Goal: Register for event/course

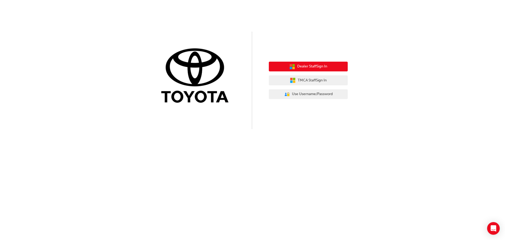
click at [315, 68] on span "Dealer Staff Sign In" at bounding box center [312, 66] width 30 height 6
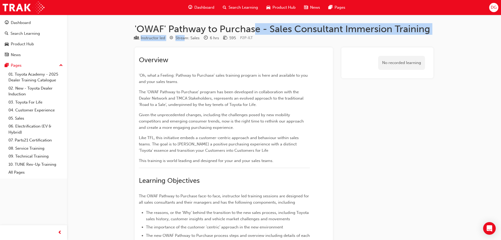
drag, startPoint x: 185, startPoint y: 38, endPoint x: 255, endPoint y: 34, distance: 69.8
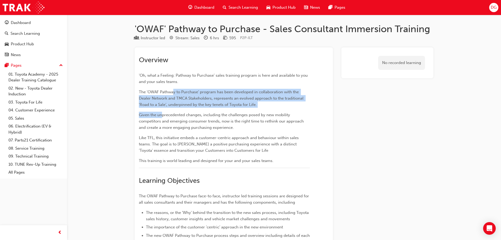
drag, startPoint x: 174, startPoint y: 91, endPoint x: 162, endPoint y: 110, distance: 22.3
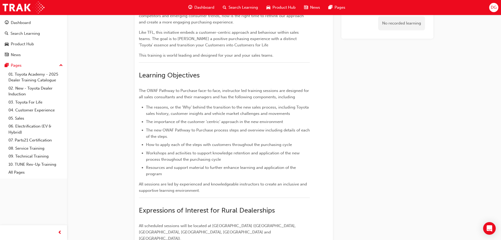
scroll to position [131, 0]
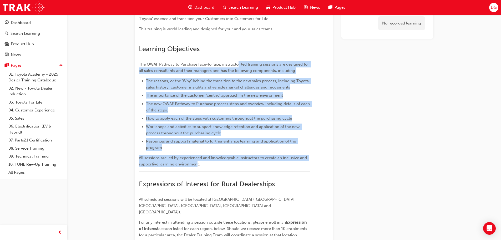
drag, startPoint x: 239, startPoint y: 62, endPoint x: 197, endPoint y: 161, distance: 108.1
click at [197, 161] on div "Overview 'Oh, what a Feeling: Pathway to Purchase' sales training program is he…" at bounding box center [224, 117] width 171 height 386
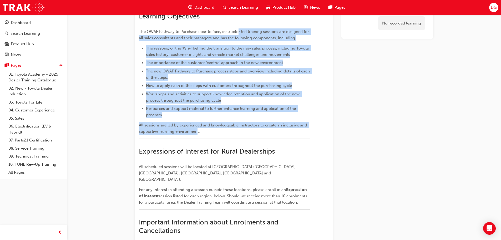
scroll to position [237, 0]
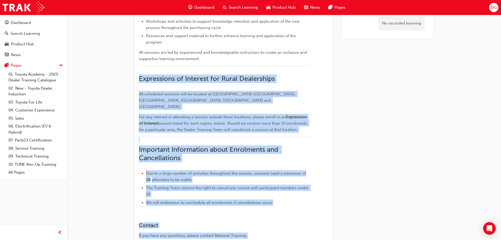
drag, startPoint x: 140, startPoint y: 77, endPoint x: 374, endPoint y: 100, distance: 235.7
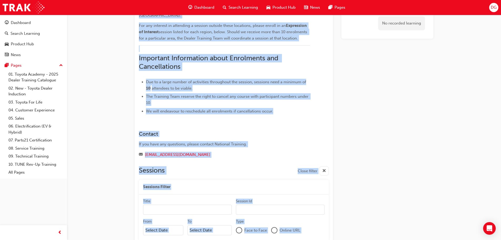
scroll to position [342, 0]
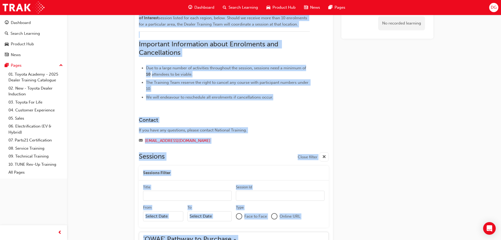
click at [182, 95] on div "Overview 'Oh, what a Feeling: Pathway to Purchase' sales training program is he…" at bounding box center [234, 225] width 198 height 1040
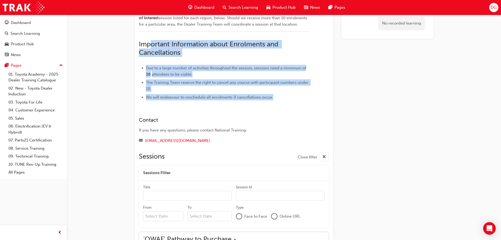
drag, startPoint x: 149, startPoint y: 41, endPoint x: 289, endPoint y: 86, distance: 146.8
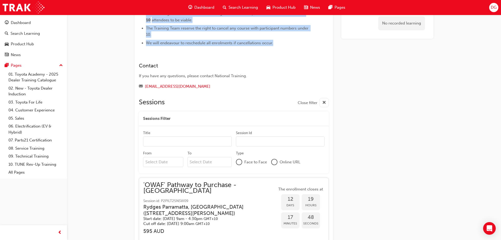
scroll to position [421, 0]
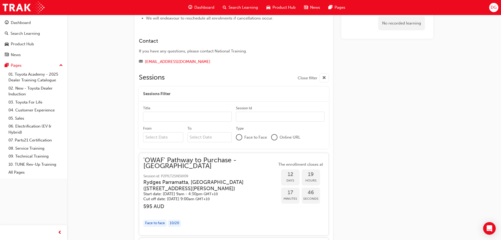
click at [168, 112] on input "Title" at bounding box center [187, 117] width 89 height 10
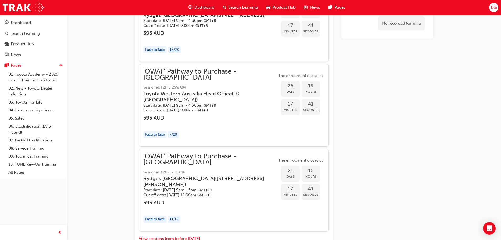
scroll to position [842, 0]
click at [195, 153] on span "'OWAF' Pathway to Purchase - [GEOGRAPHIC_DATA]" at bounding box center [210, 159] width 134 height 12
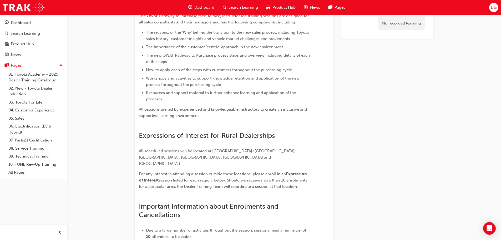
scroll to position [131, 0]
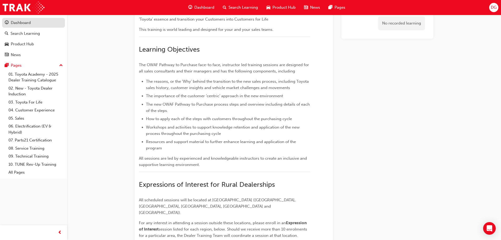
click at [17, 19] on div "Dashboard" at bounding box center [34, 22] width 58 height 7
